Goal: Information Seeking & Learning: Understand process/instructions

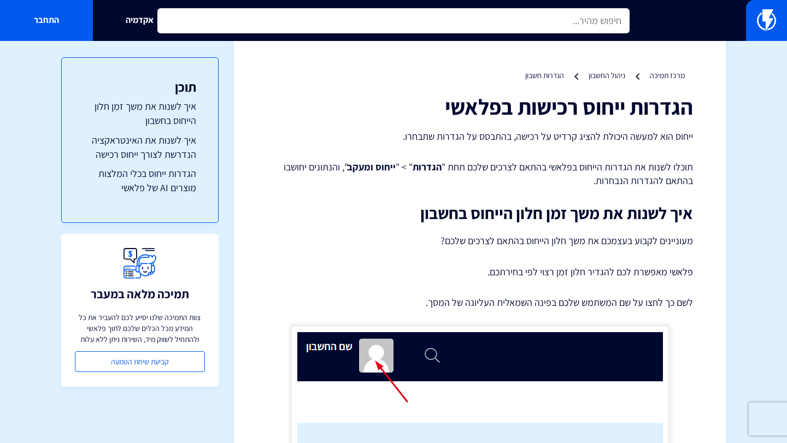
drag, startPoint x: 458, startPoint y: 14, endPoint x: 523, endPoint y: 12, distance: 65.7
click at [458, 14] on input "text" at bounding box center [393, 20] width 472 height 25
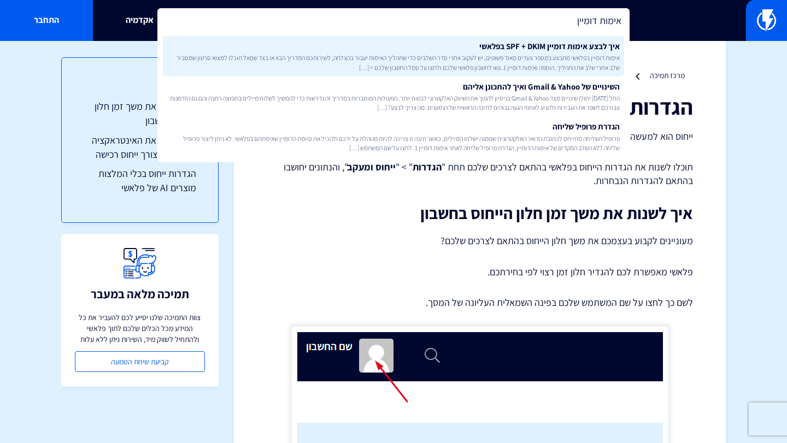
type input "אימות דומיין"
click at [544, 60] on span "אימות דומיין בפלאשי מתבצע במספר צעדים מאוד פשוטים, יש לעקוב אחרי סדר השלבים כדי…" at bounding box center [393, 62] width 453 height 19
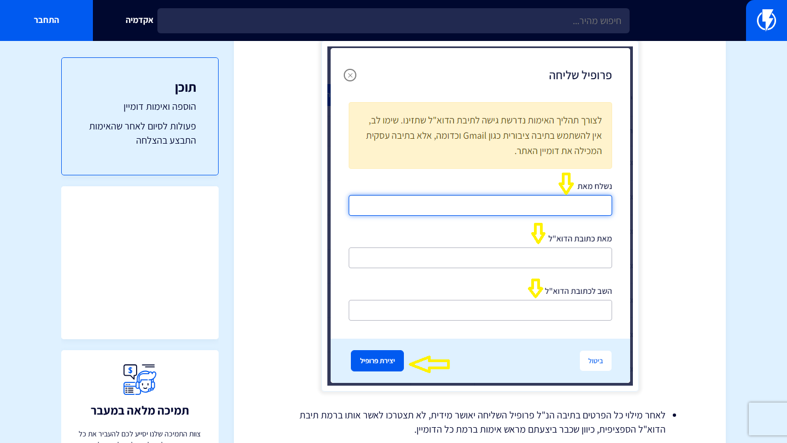
scroll to position [2526, 0]
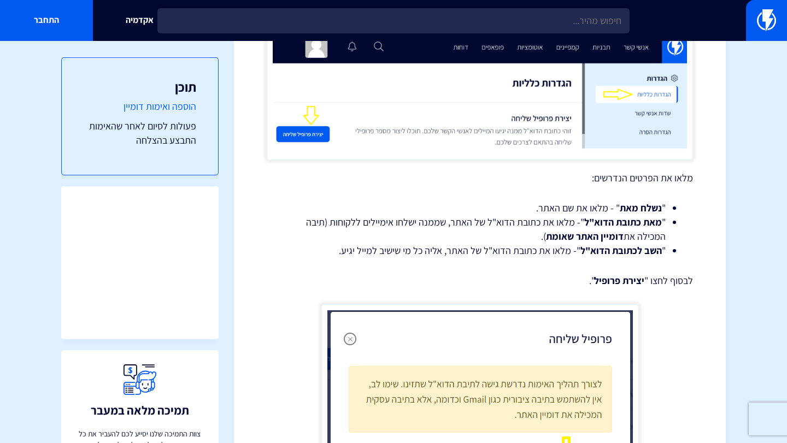
click at [182, 107] on link "הוספה ואימות דומיין" at bounding box center [140, 107] width 113 height 14
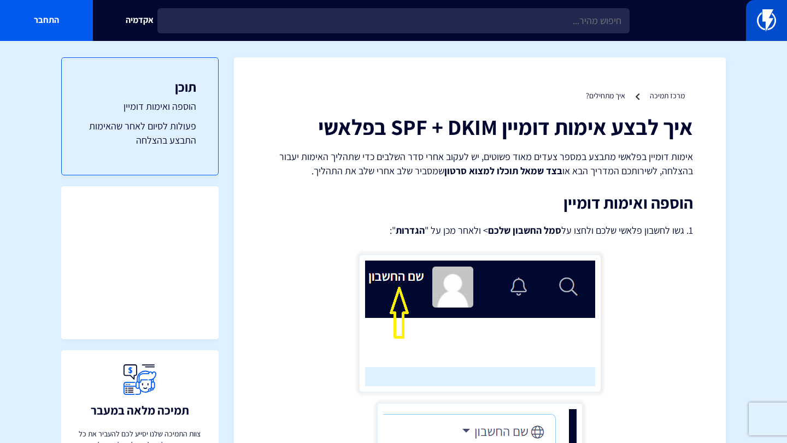
click at [785, 28] on link at bounding box center [766, 20] width 41 height 41
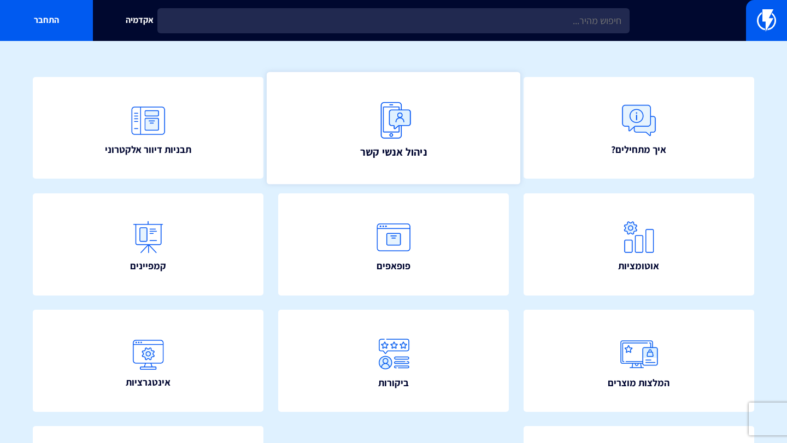
scroll to position [84, 0]
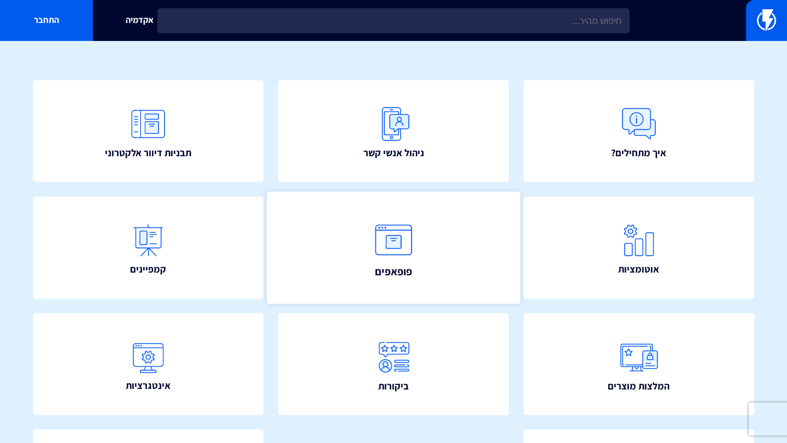
click at [416, 221] on img at bounding box center [394, 240] width 48 height 48
